Goal: Information Seeking & Learning: Understand process/instructions

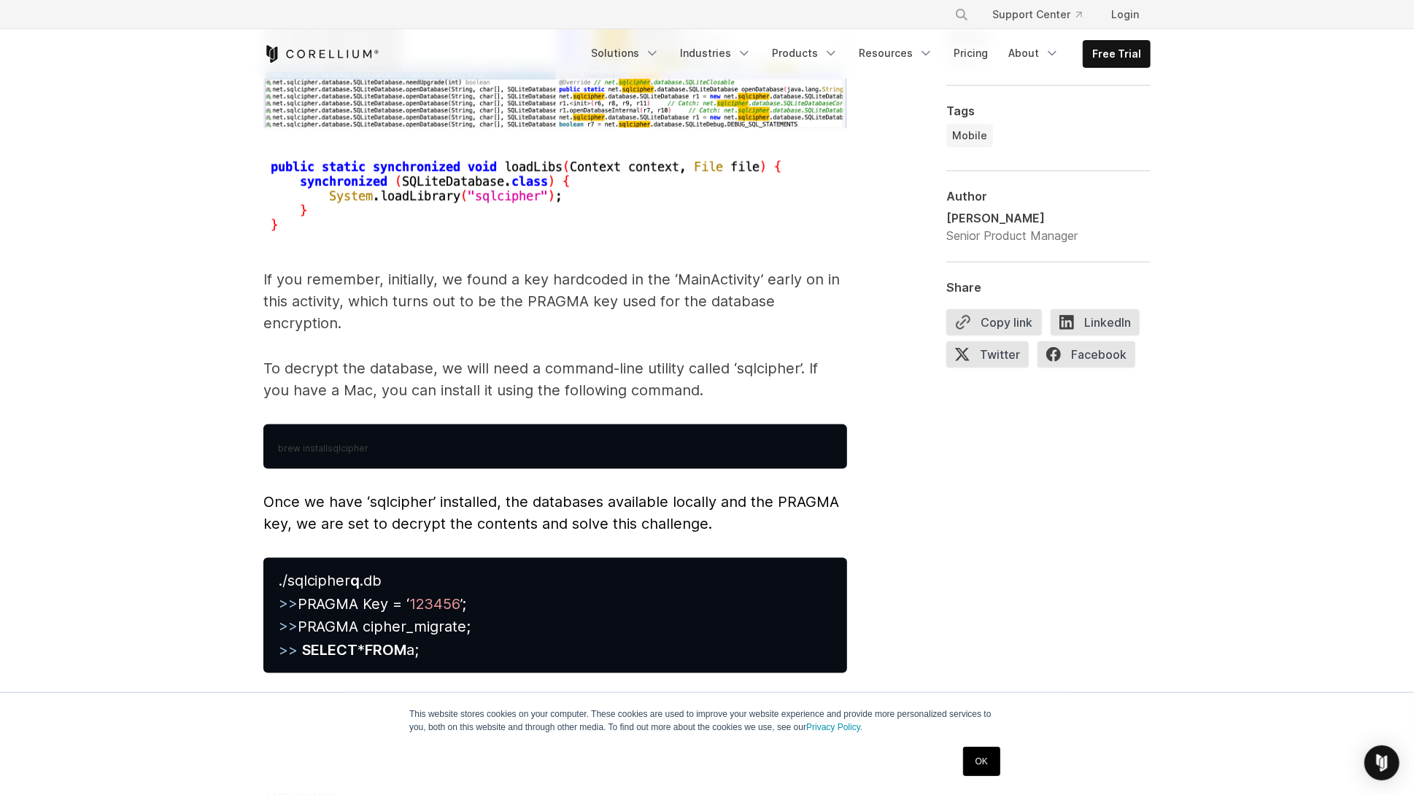
scroll to position [6480, 0]
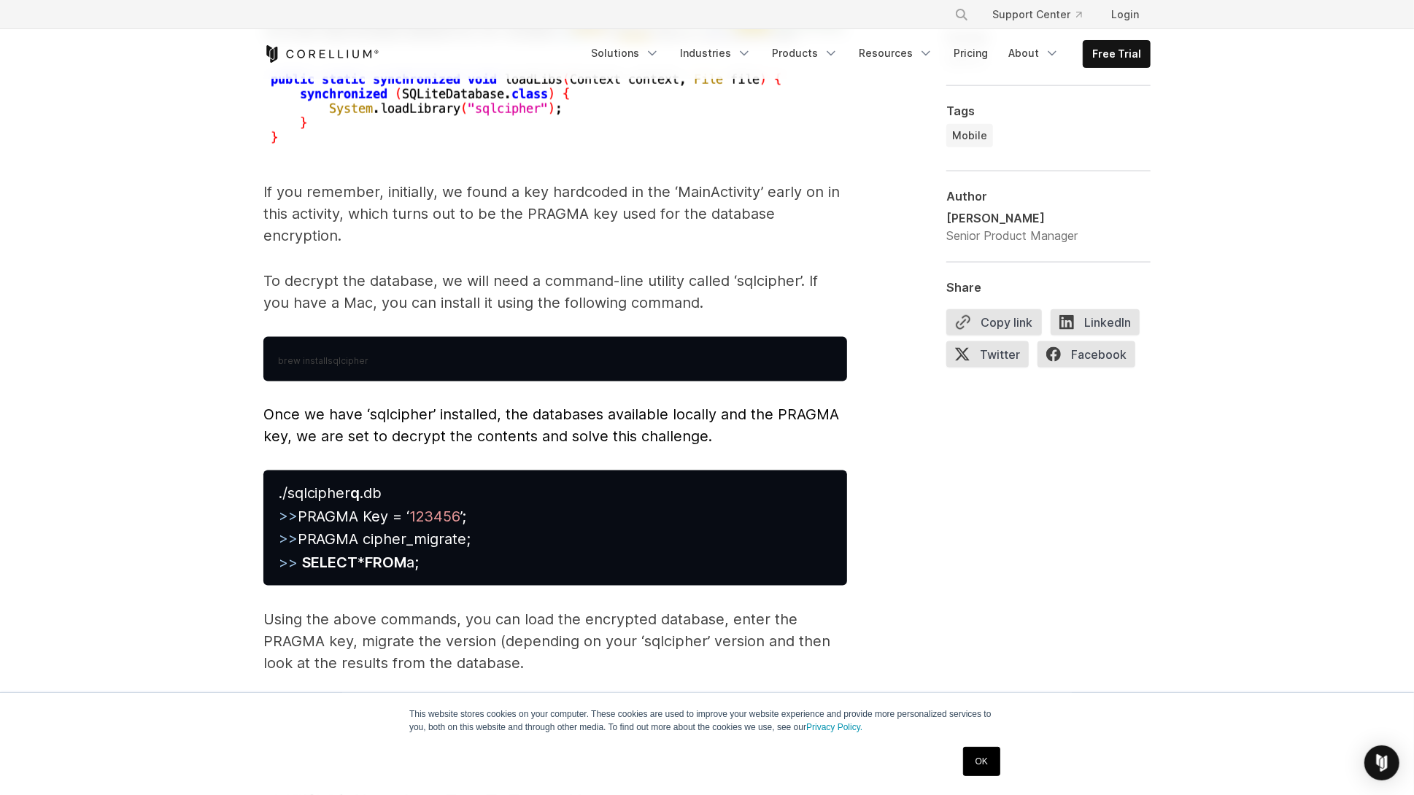
click at [331, 355] on span "sqlcipher" at bounding box center [348, 360] width 41 height 11
click at [283, 355] on span "brew install" at bounding box center [303, 360] width 50 height 11
drag, startPoint x: 283, startPoint y: 341, endPoint x: 435, endPoint y: 347, distance: 151.9
click at [435, 347] on pre "brew install sqlcipher" at bounding box center [555, 359] width 584 height 45
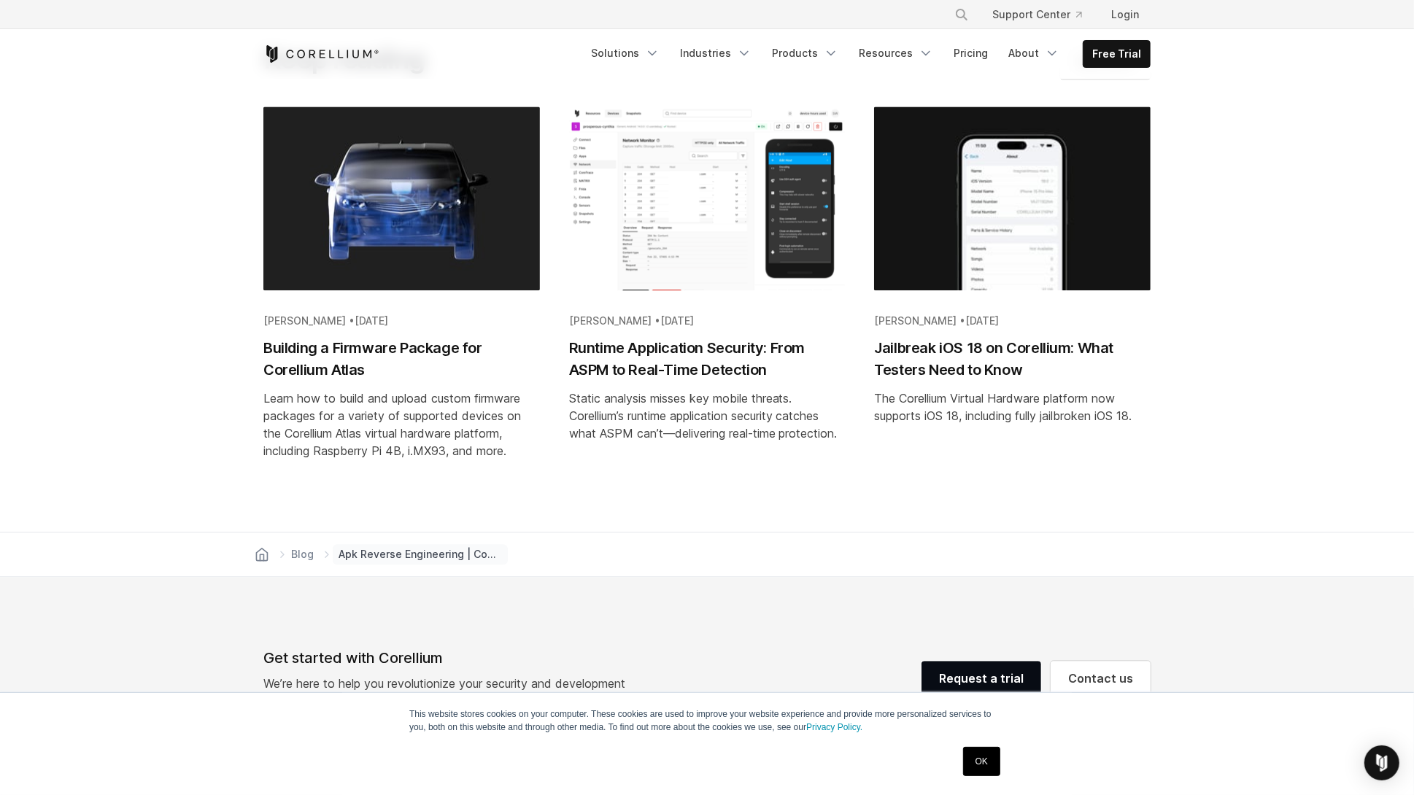
scroll to position [7881, 0]
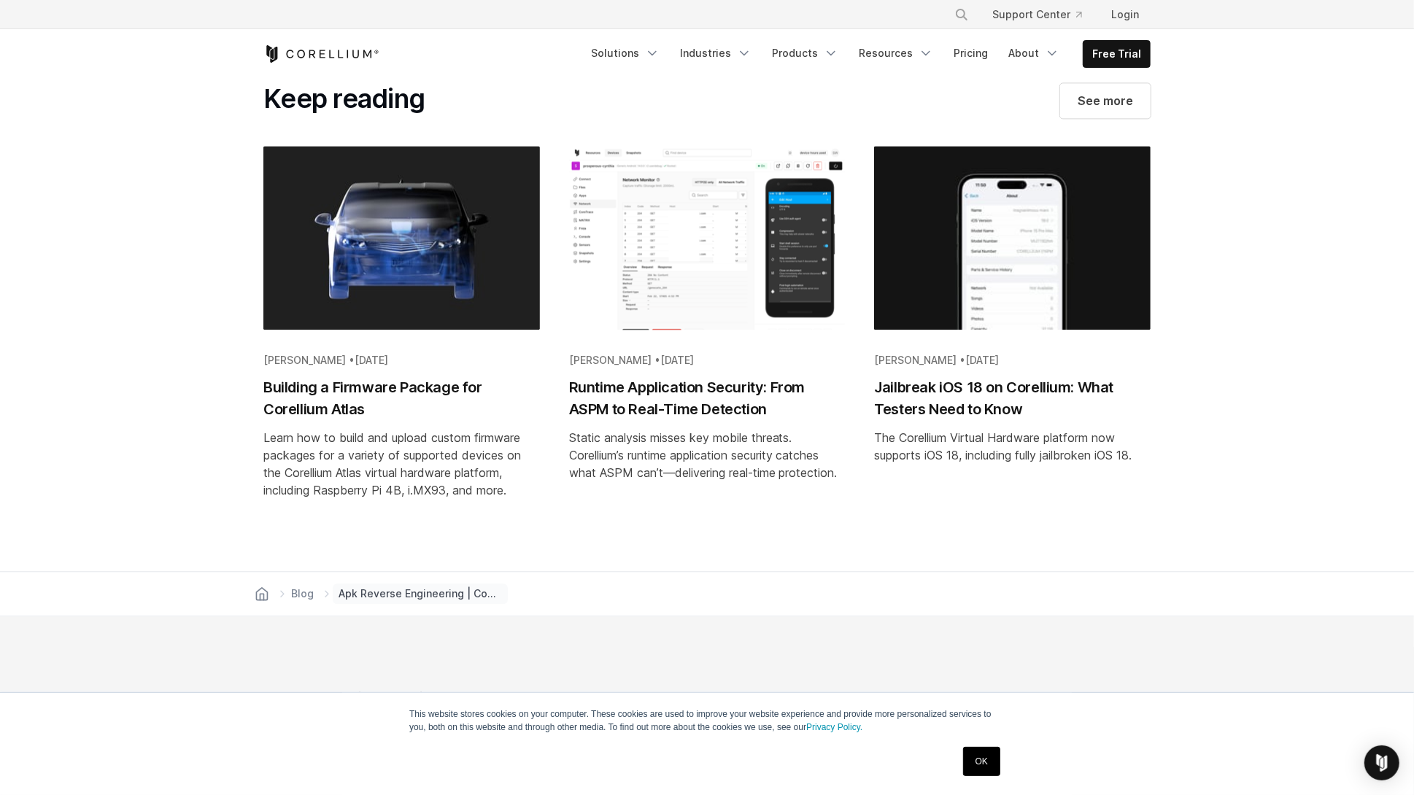
click at [352, 380] on h2 "Building a Firmware Package for Corellium Atlas" at bounding box center [401, 399] width 277 height 44
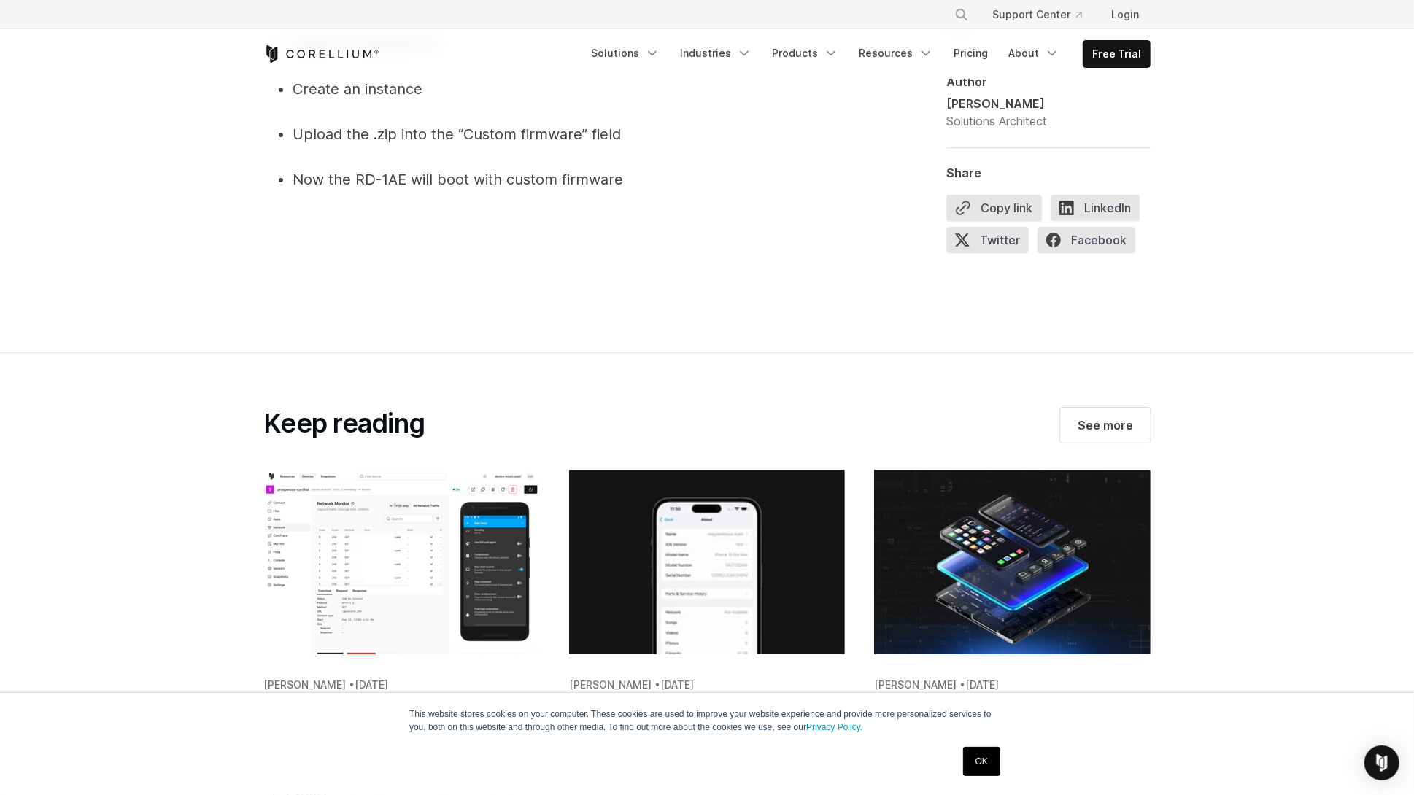
scroll to position [9632, 0]
